Goal: Find specific page/section: Locate a particular part of the current website

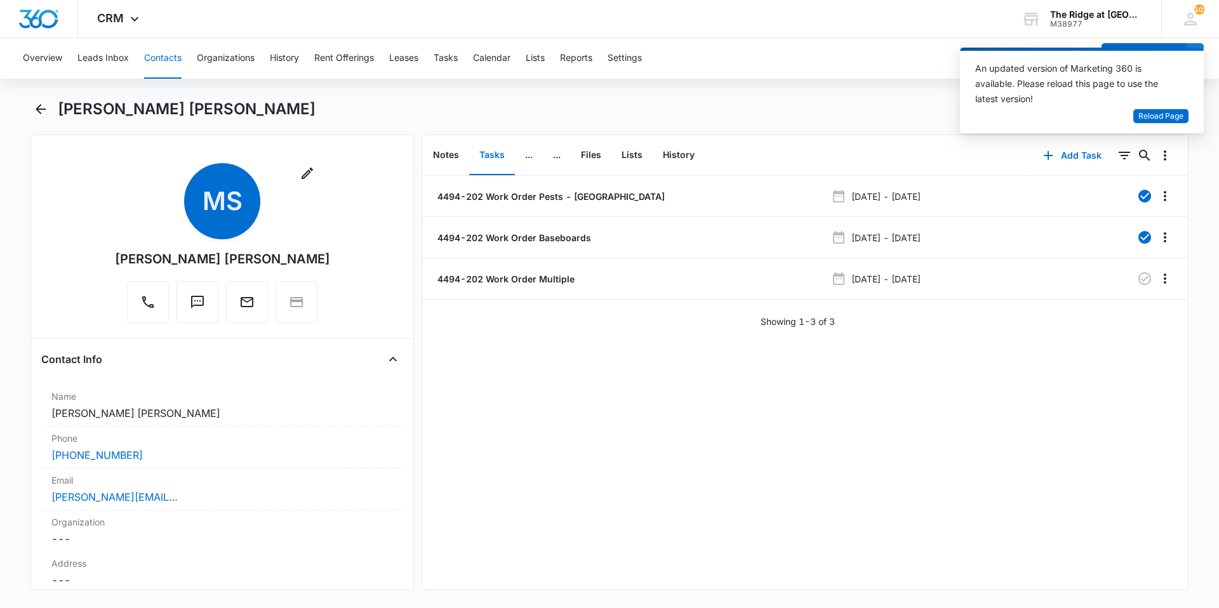
click at [170, 58] on button "Contacts" at bounding box center [162, 58] width 37 height 41
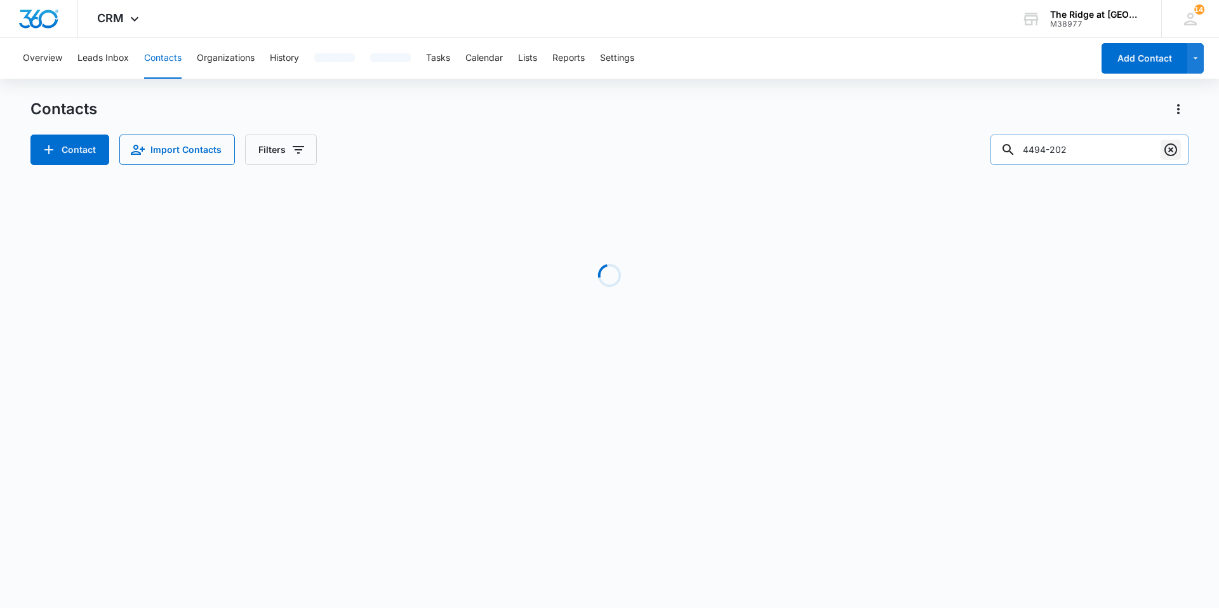
click at [1174, 142] on icon "Clear" at bounding box center [1170, 149] width 15 height 15
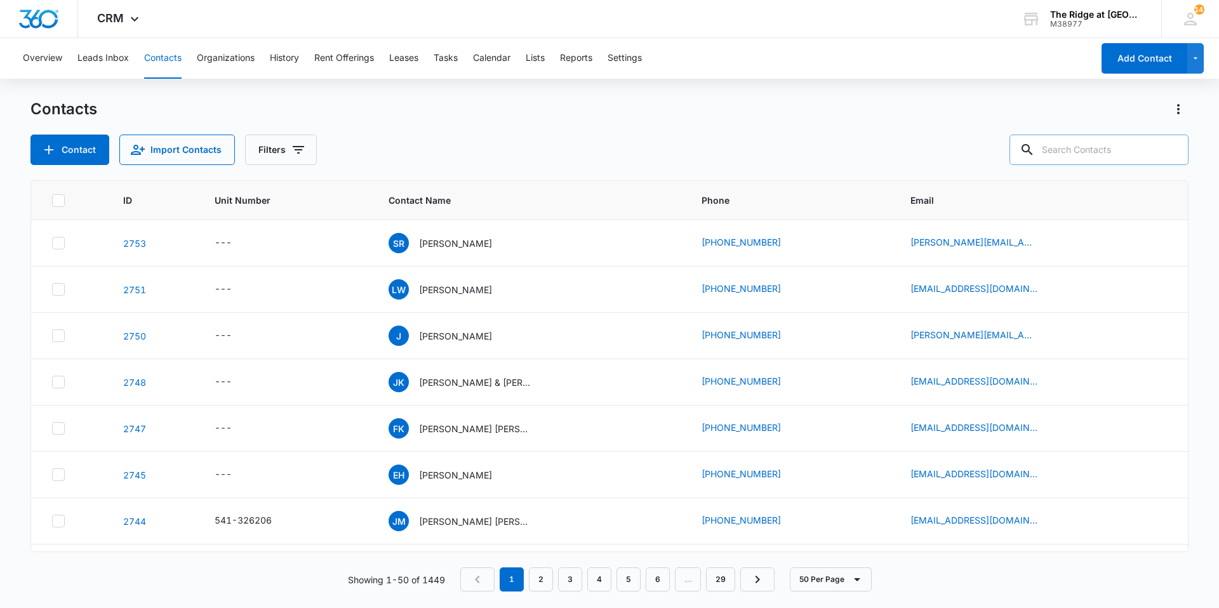
click at [1110, 157] on input "text" at bounding box center [1099, 150] width 179 height 30
type input "hubbard"
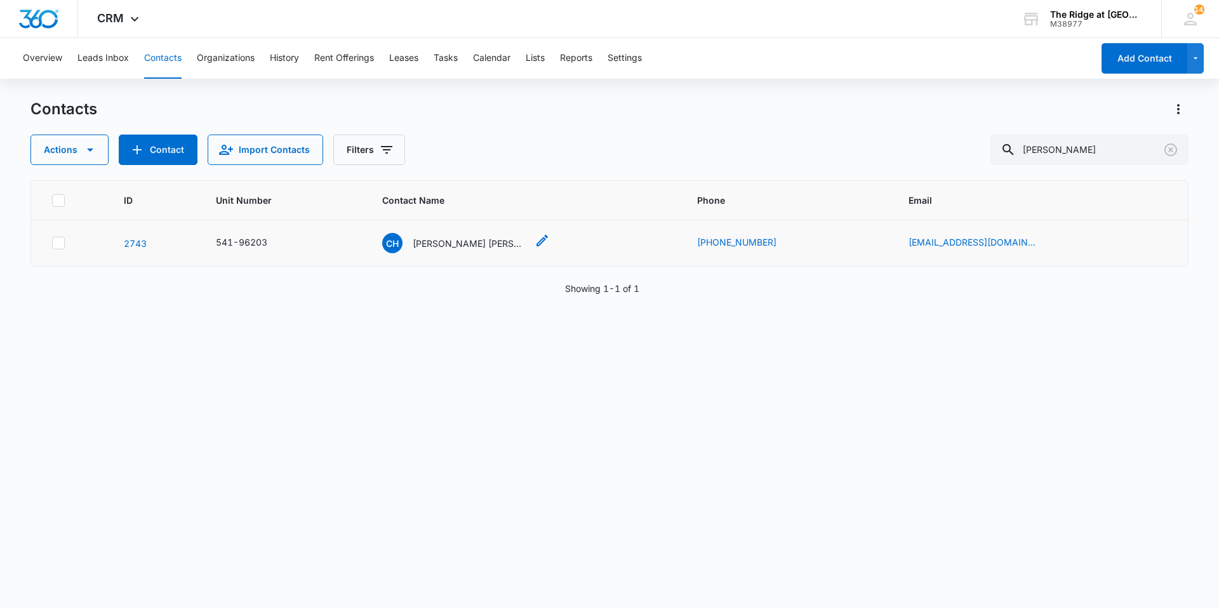
click at [492, 245] on p "Charles Hubbard Dania Reedy" at bounding box center [470, 243] width 114 height 13
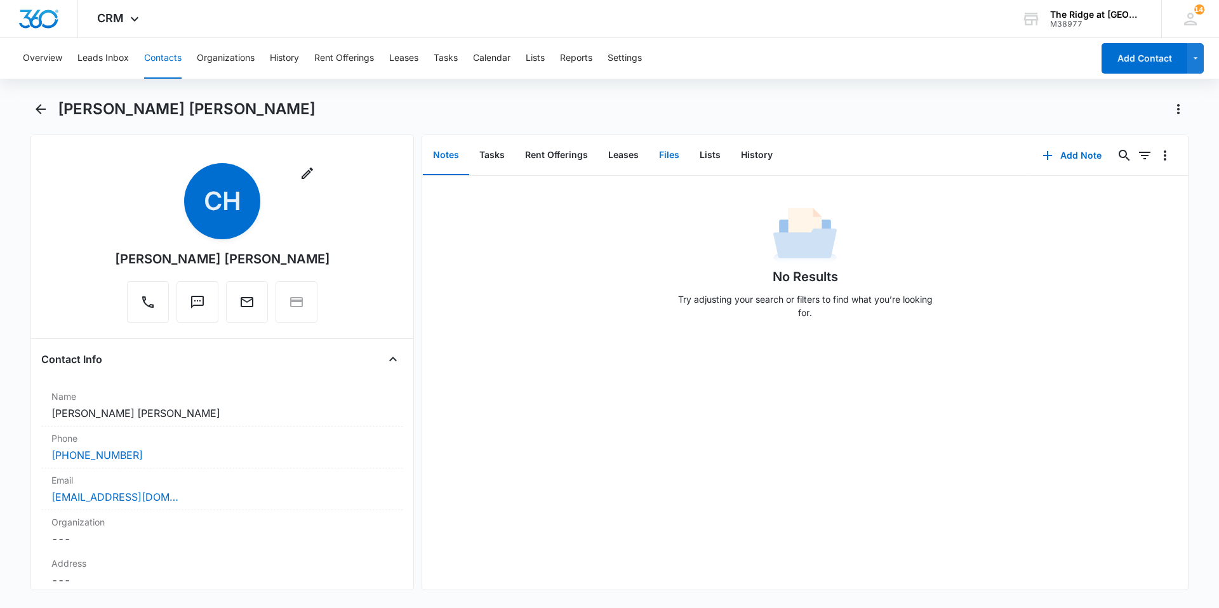
click at [674, 163] on button "Files" at bounding box center [669, 155] width 41 height 39
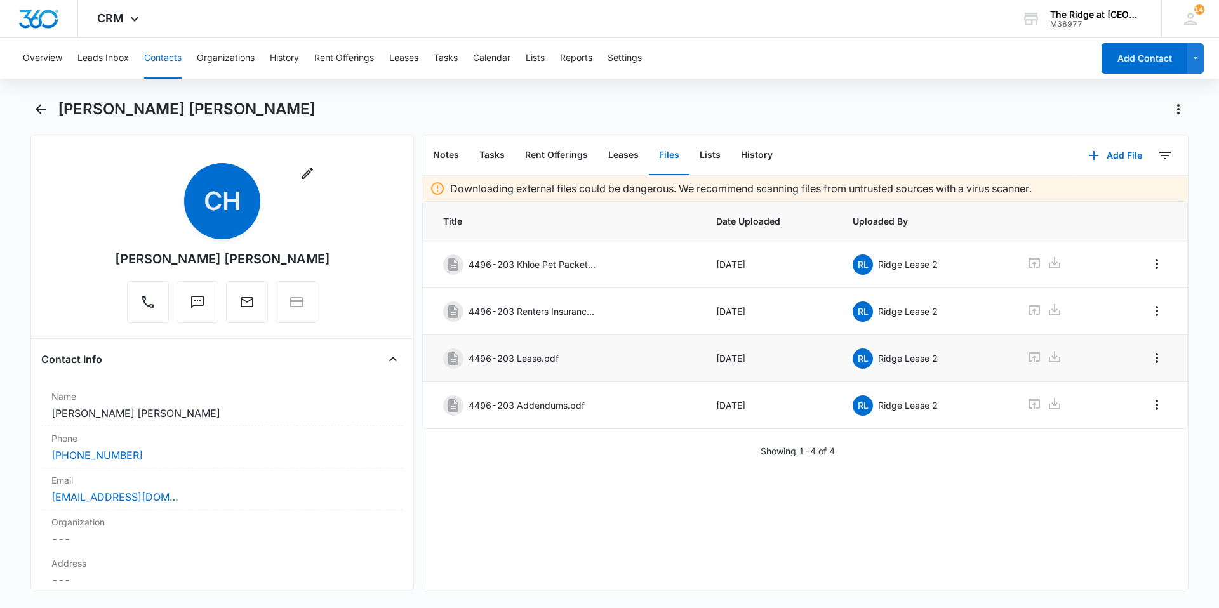
click at [534, 354] on p "4496-203 Lease.pdf" at bounding box center [514, 358] width 90 height 13
click at [1047, 355] on icon at bounding box center [1054, 356] width 15 height 15
